Goal: Book appointment/travel/reservation

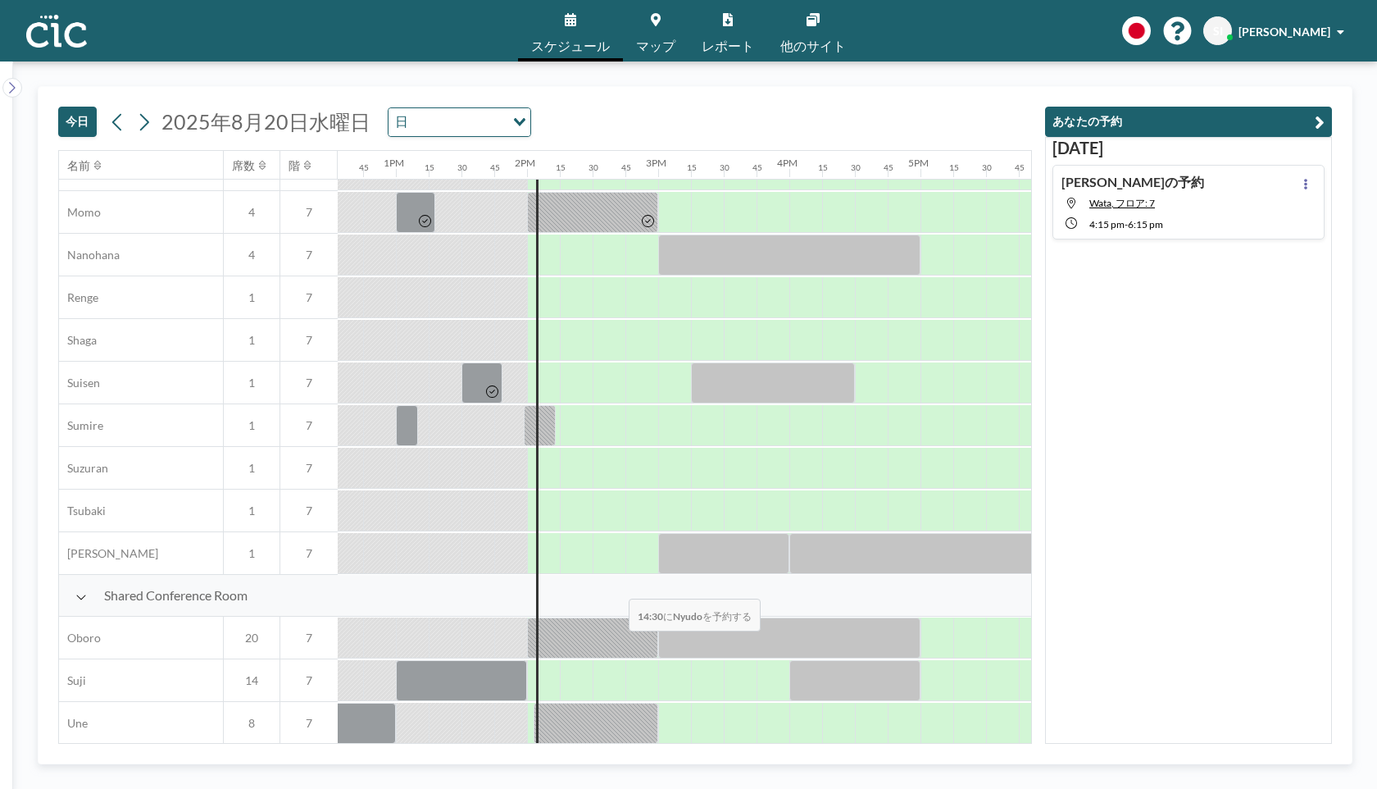
scroll to position [971, 1647]
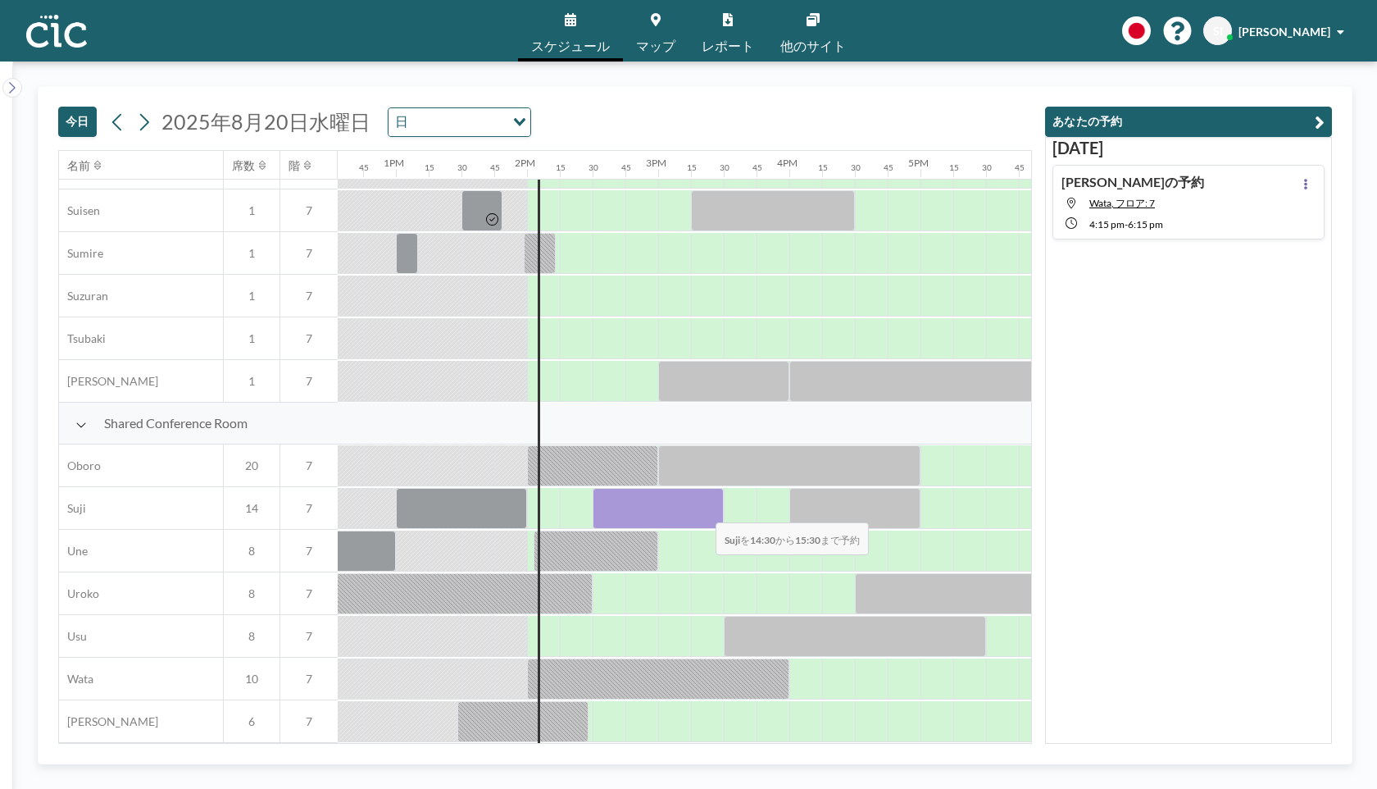
drag, startPoint x: 604, startPoint y: 510, endPoint x: 703, endPoint y: 512, distance: 98.4
click at [703, 512] on div at bounding box center [658, 508] width 131 height 41
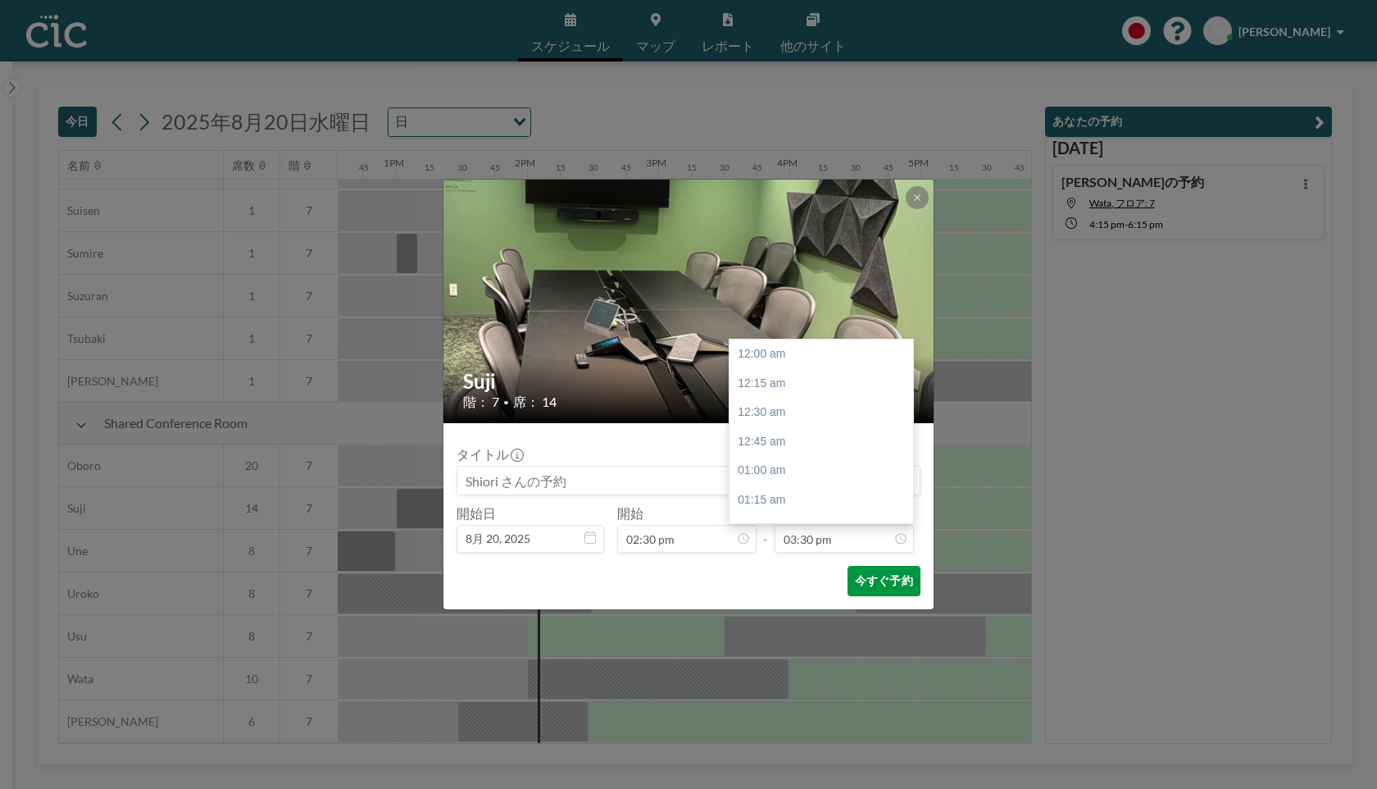
scroll to position [1809, 0]
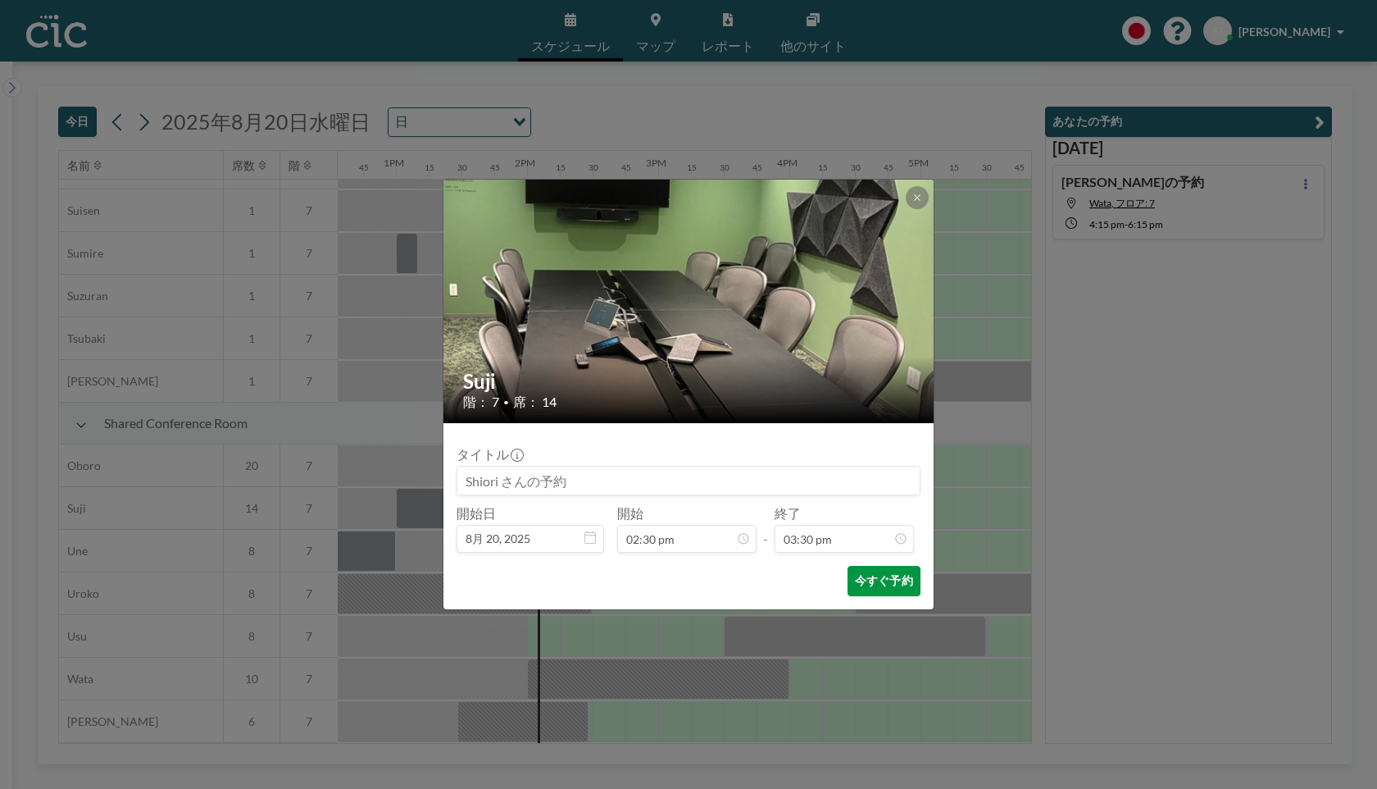
click at [870, 579] on button "今すぐ予約" at bounding box center [884, 581] width 73 height 30
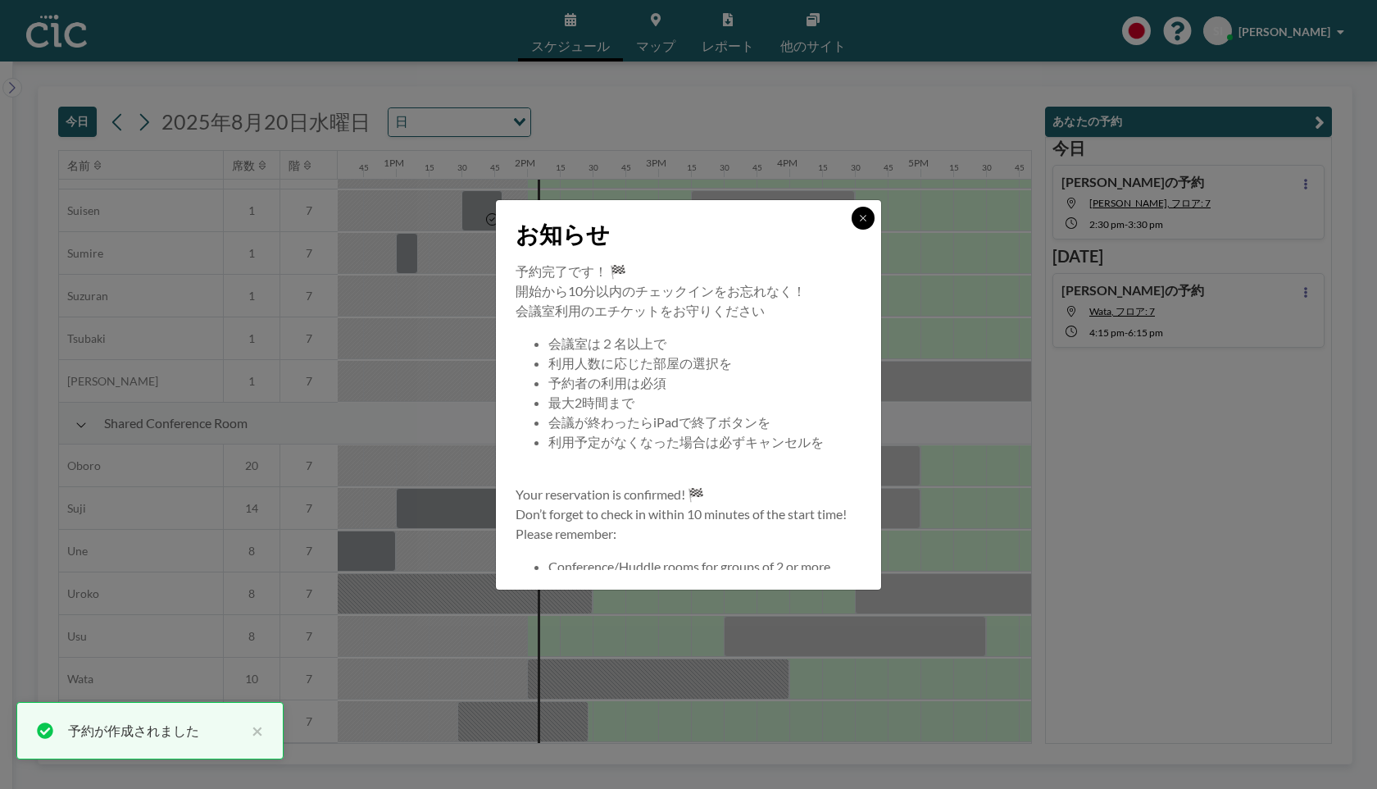
click at [854, 217] on button at bounding box center [863, 218] width 23 height 23
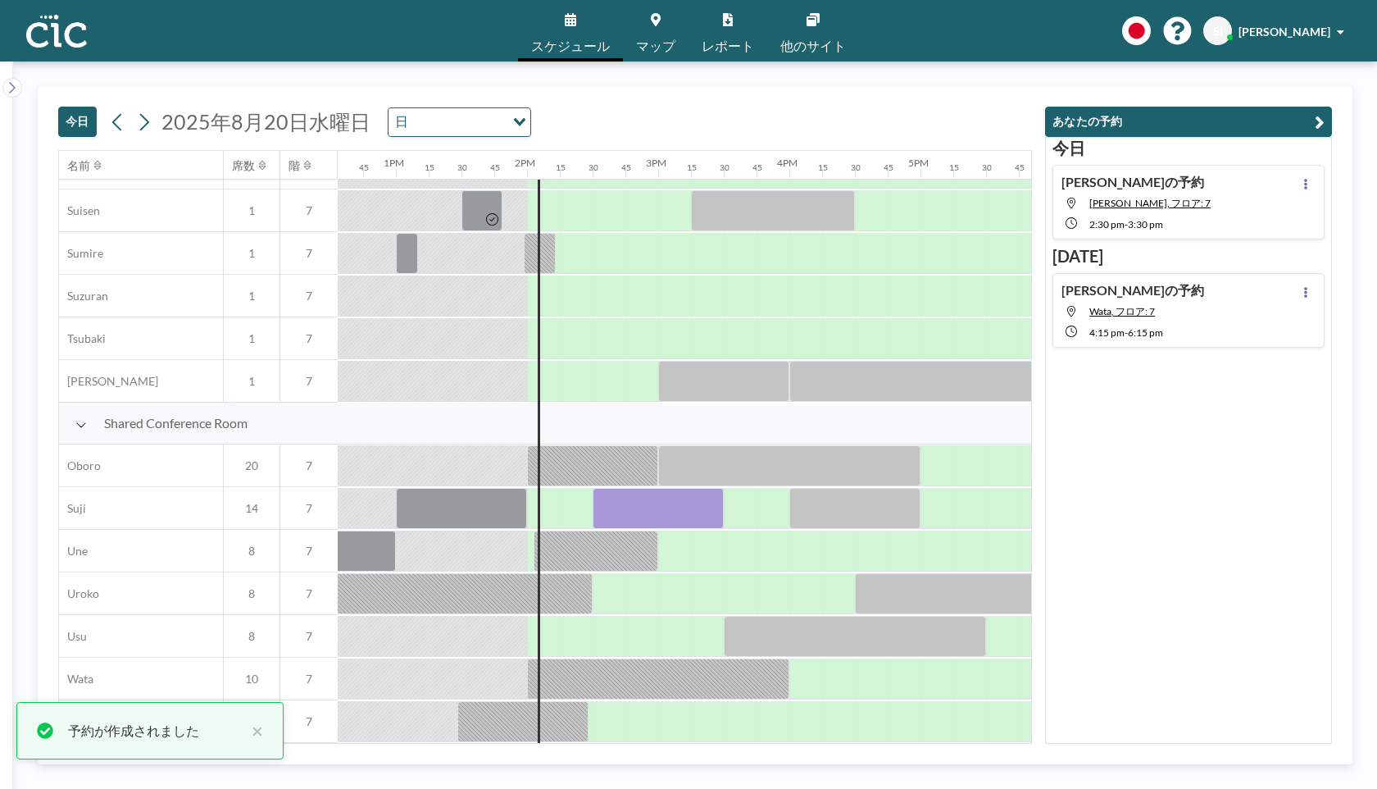
click at [1196, 224] on div "[PERSON_NAME]の予約 [PERSON_NAME], フロア: 7 2:30 PM - 3:30 PM" at bounding box center [1189, 202] width 272 height 75
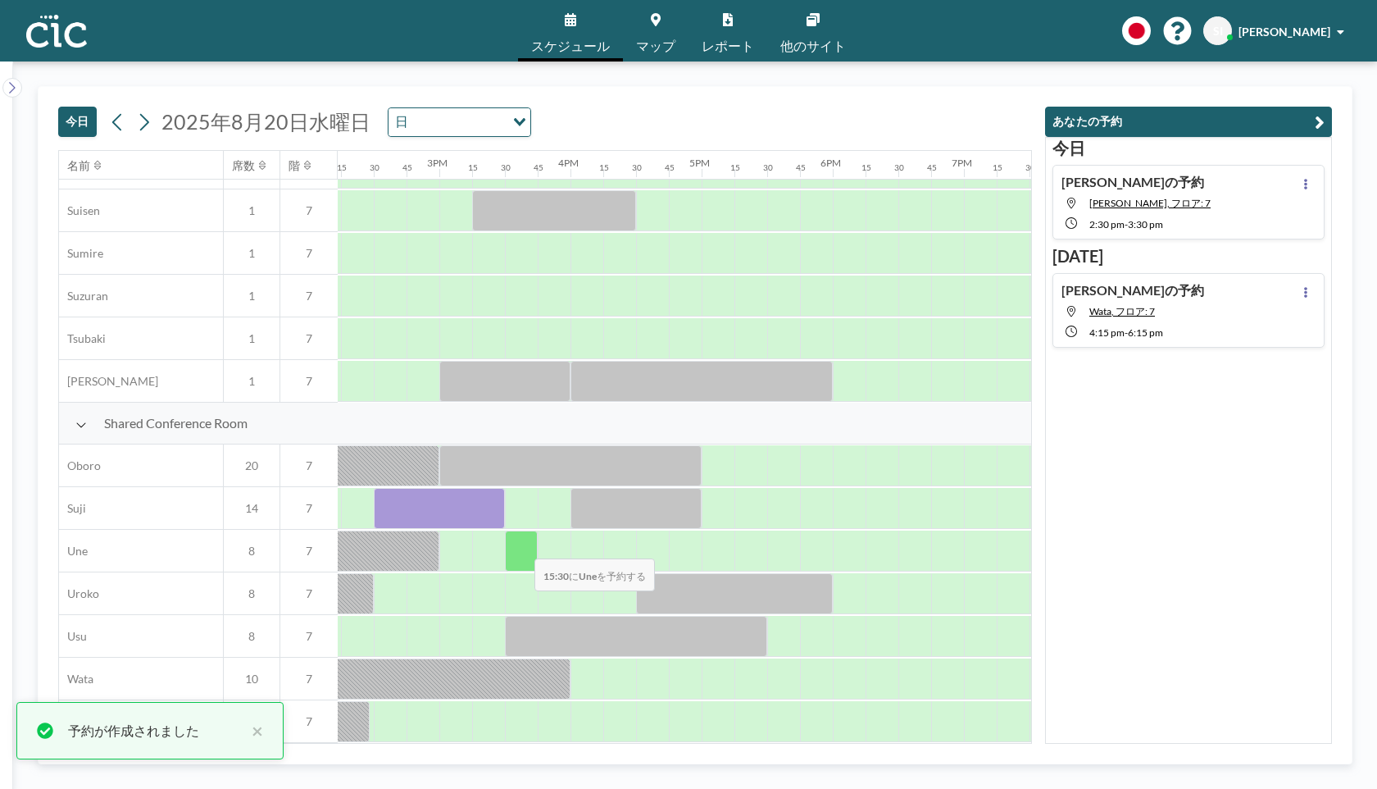
scroll to position [971, 1869]
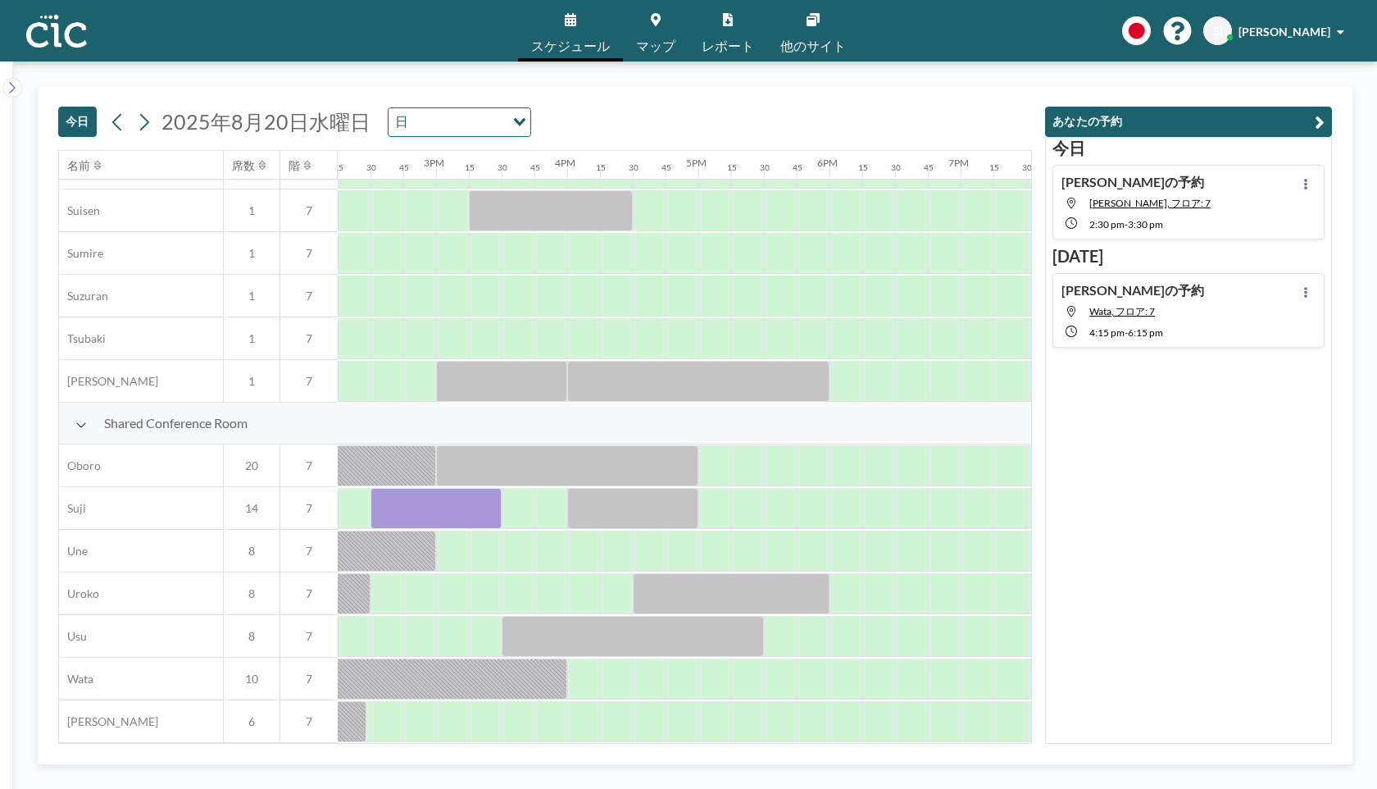
click at [1190, 201] on div "[PERSON_NAME]の予約 [PERSON_NAME], フロア: 7 2:30 PM - 3:30 PM" at bounding box center [1189, 202] width 272 height 75
click at [417, 498] on div at bounding box center [436, 508] width 131 height 41
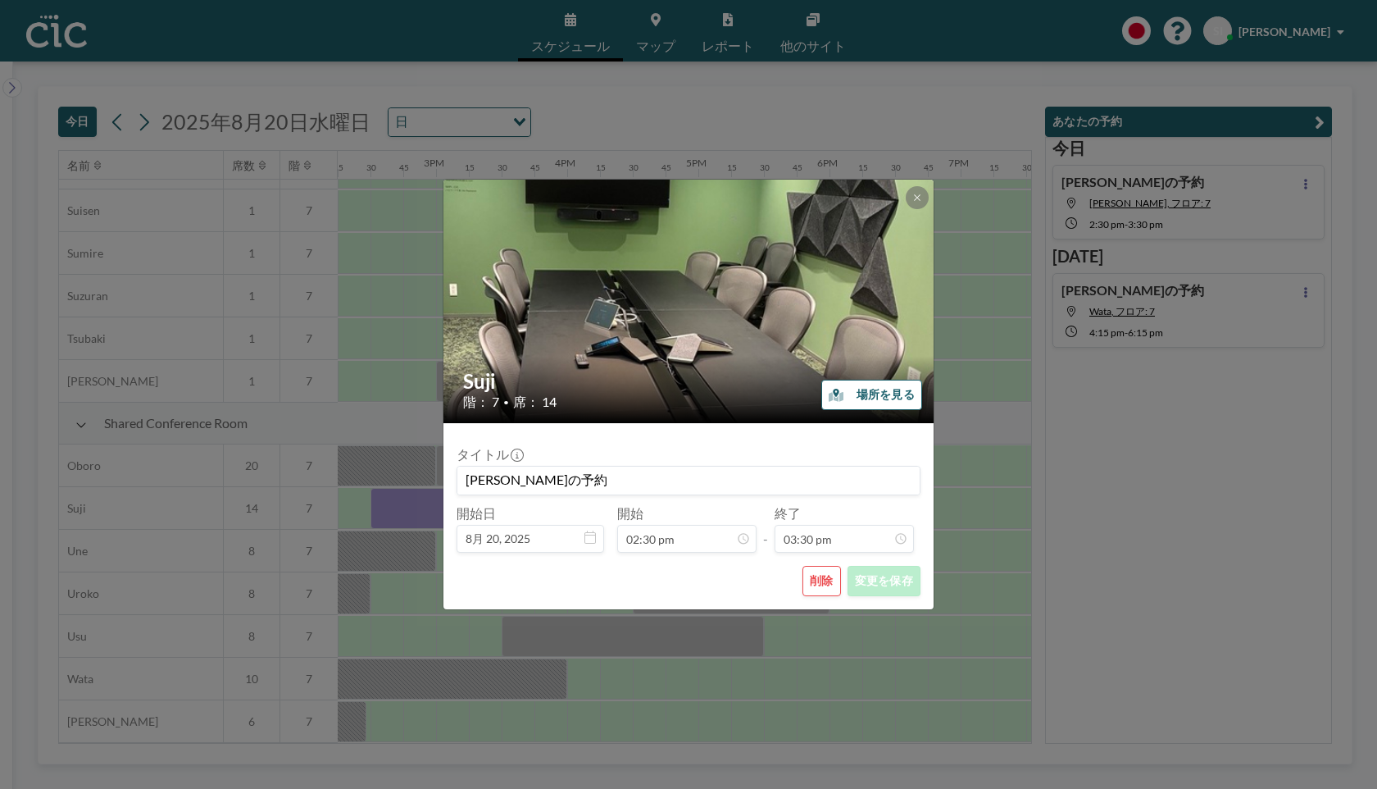
scroll to position [1809, 0]
click at [1006, 224] on div "[PERSON_NAME] 階： 7 • 席： 14 場所を見る タイトル [PERSON_NAME]の予約 開始日 8月 20, [DATE] 開始 02:…" at bounding box center [688, 394] width 1377 height 789
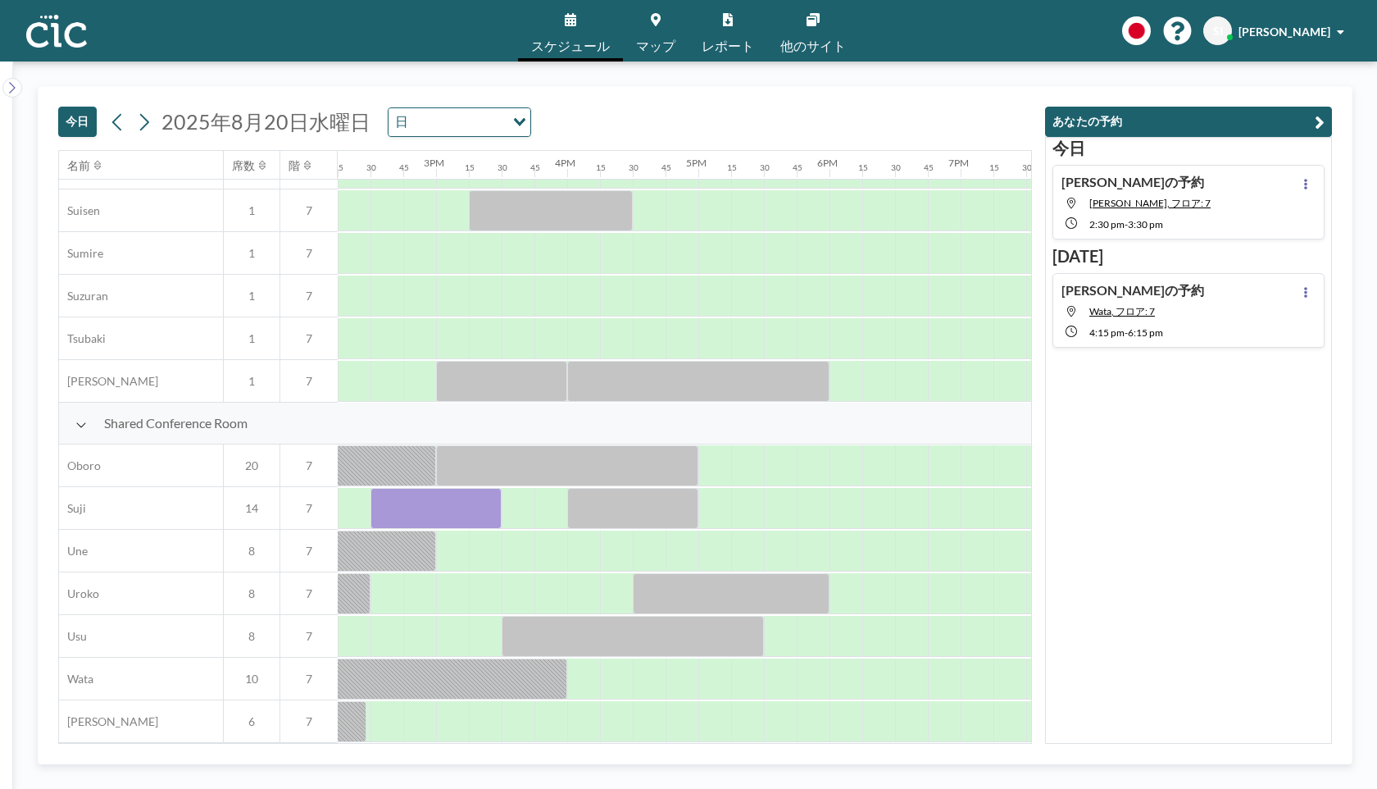
click at [1304, 179] on button at bounding box center [1306, 184] width 20 height 20
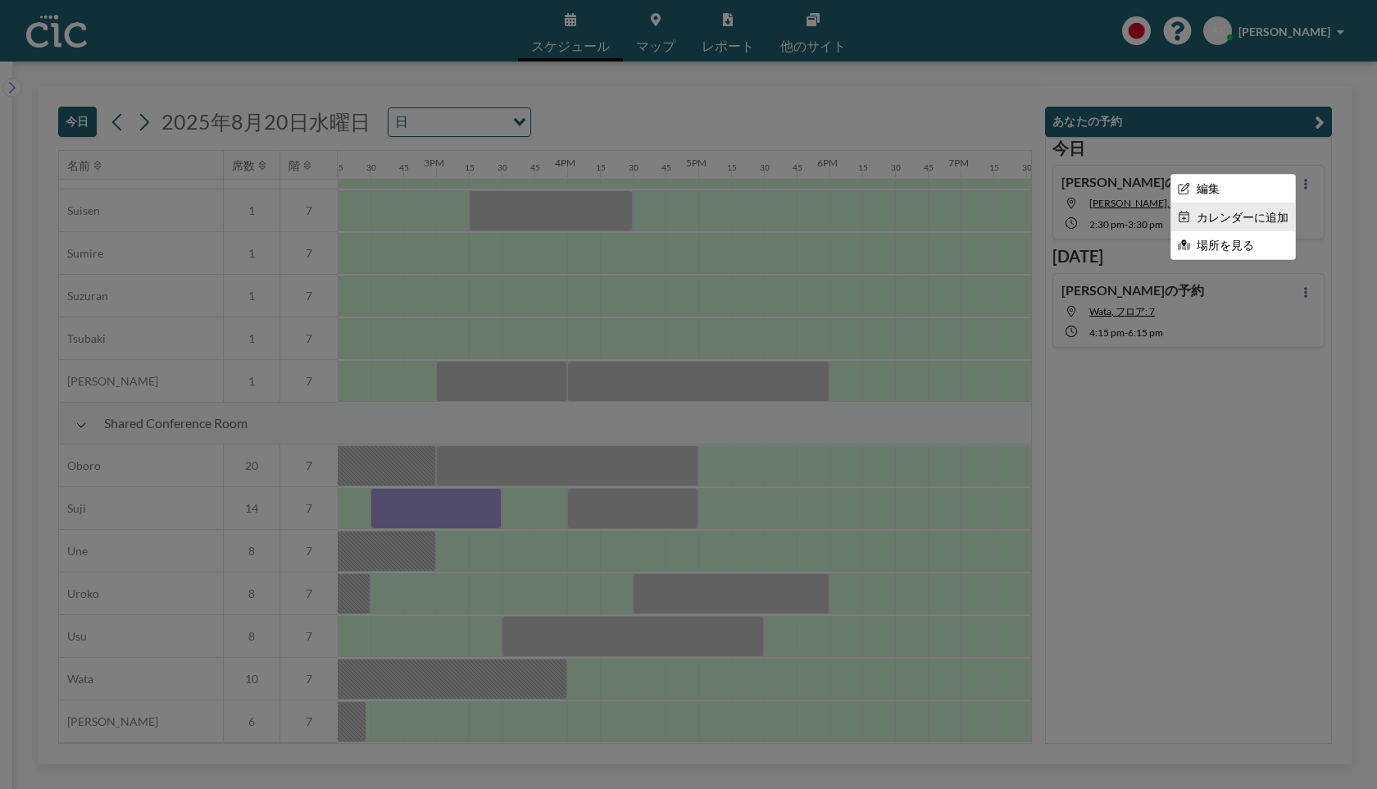
click at [1235, 216] on li "カレンダーに追加" at bounding box center [1234, 217] width 124 height 28
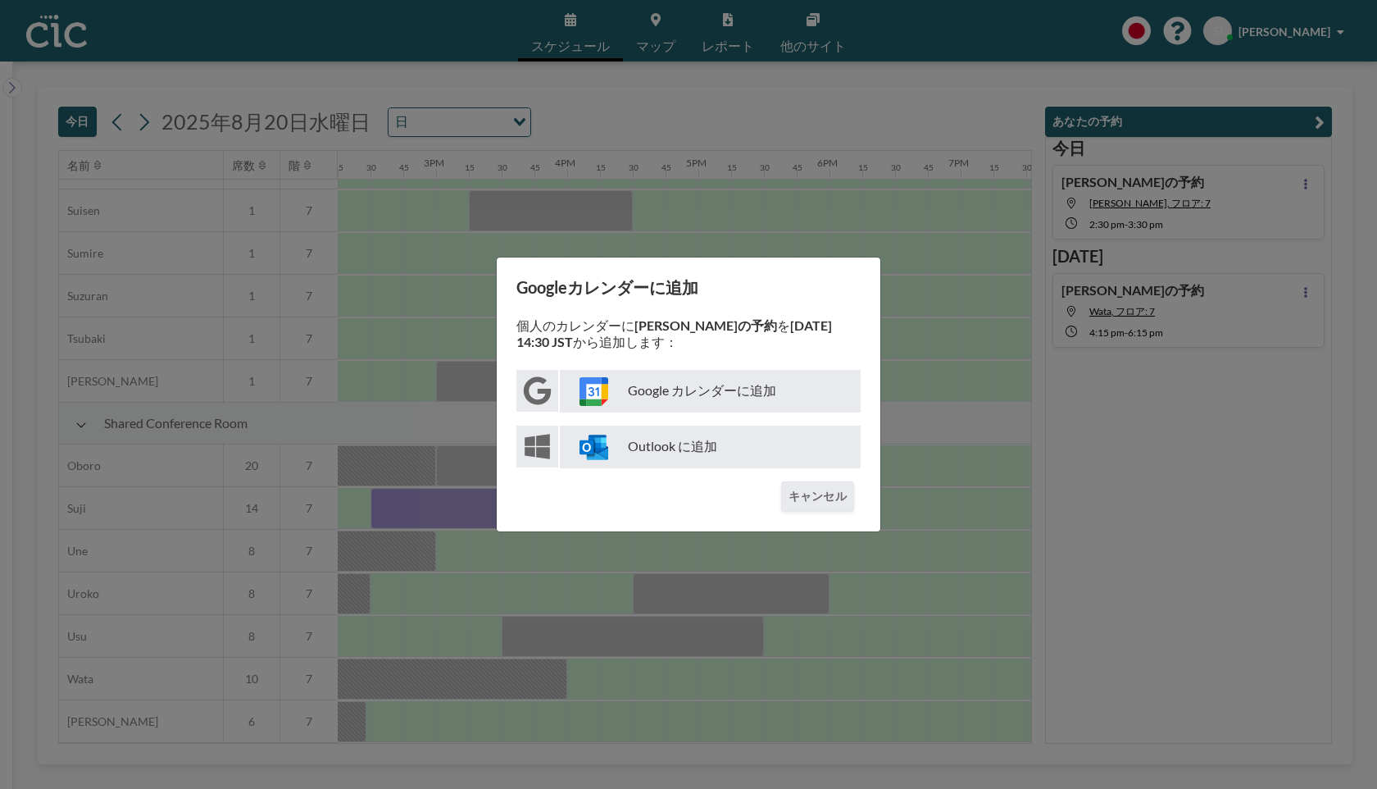
click at [590, 387] on img at bounding box center [594, 391] width 29 height 29
click at [819, 494] on button "キャンセル" at bounding box center [817, 496] width 73 height 30
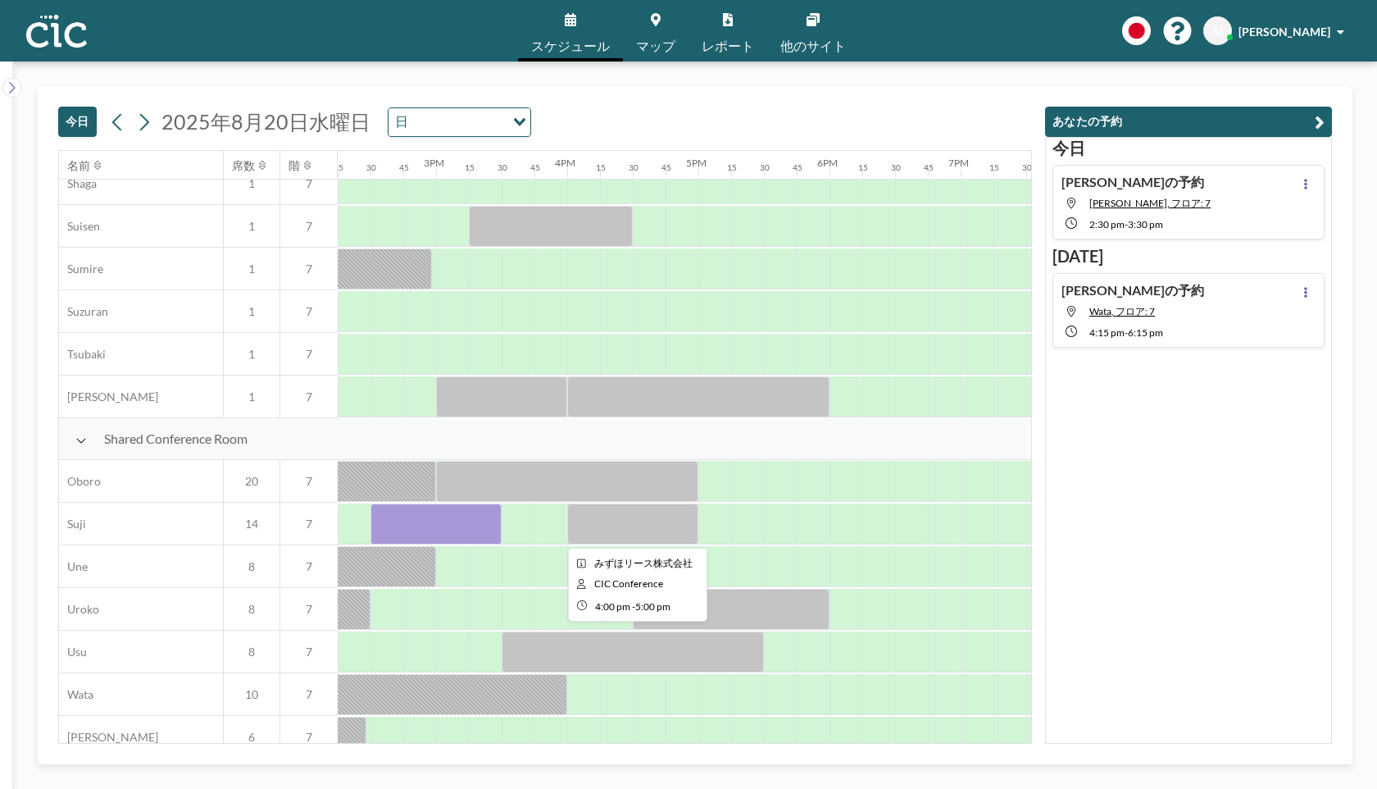
scroll to position [0, 1869]
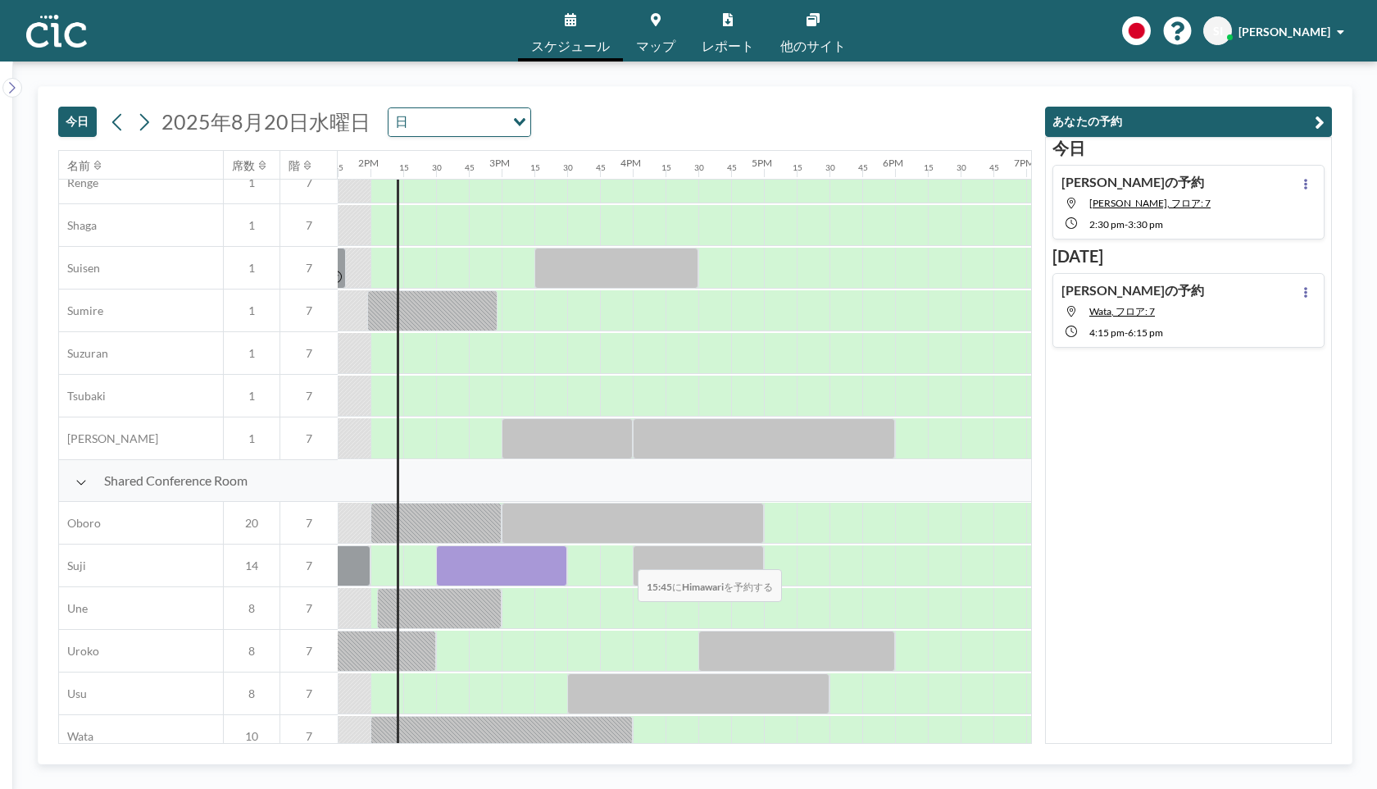
scroll to position [971, 1804]
